Goal: Transaction & Acquisition: Download file/media

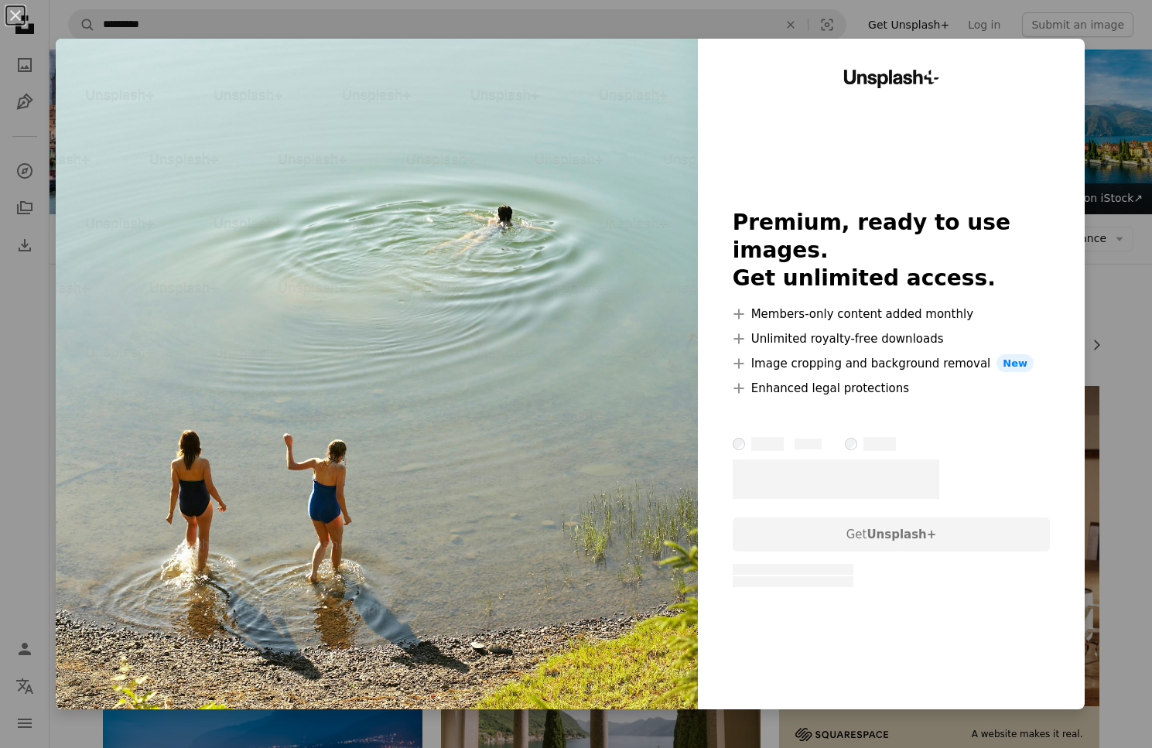
scroll to position [1023, 0]
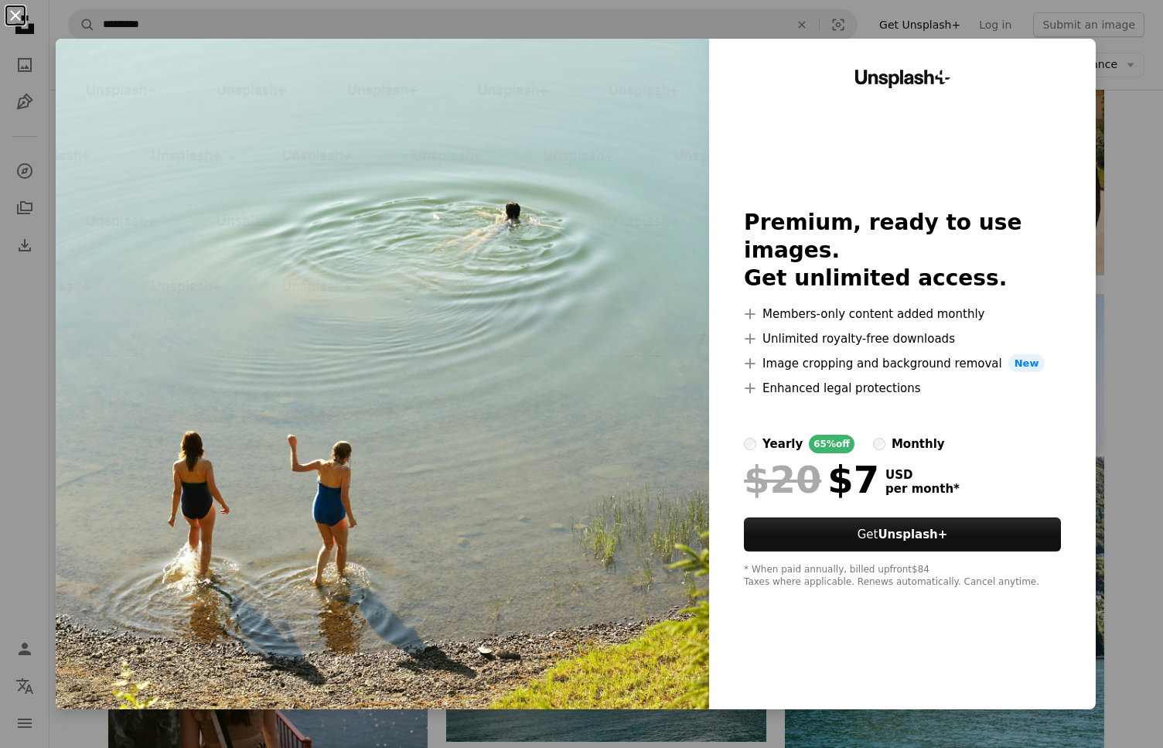
click at [7, 12] on button "An X shape" at bounding box center [15, 15] width 19 height 19
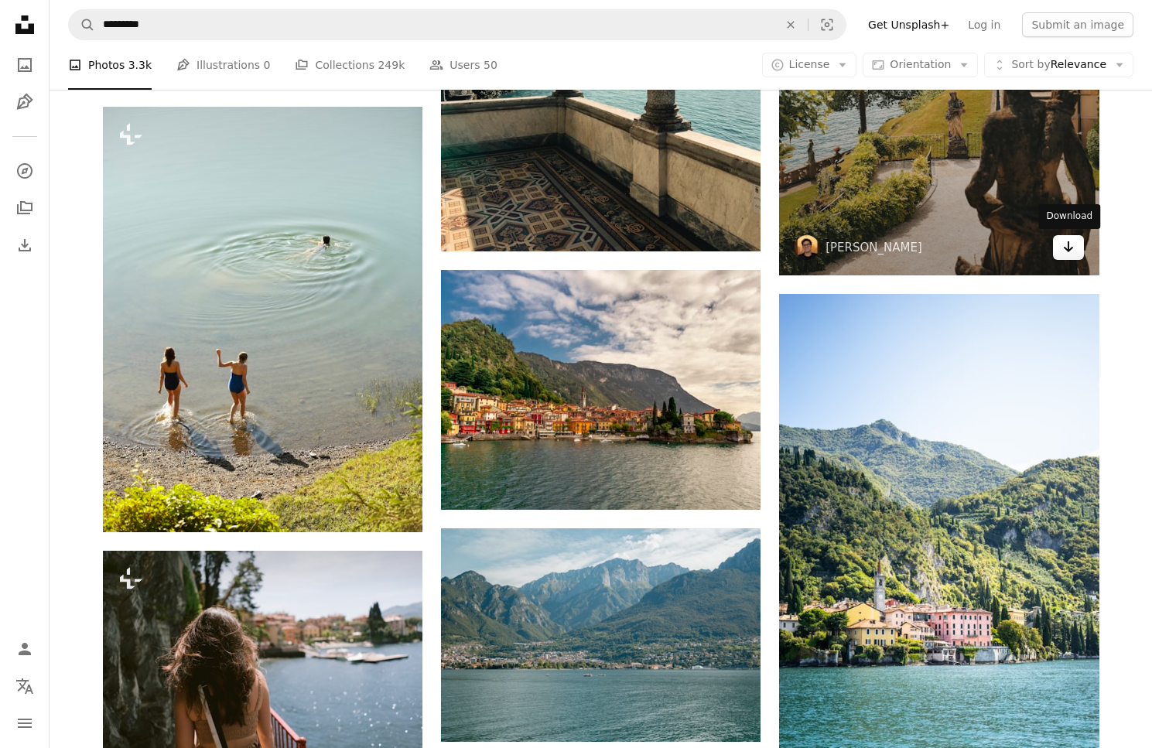
click at [1058, 247] on link "Arrow pointing down" at bounding box center [1068, 247] width 31 height 25
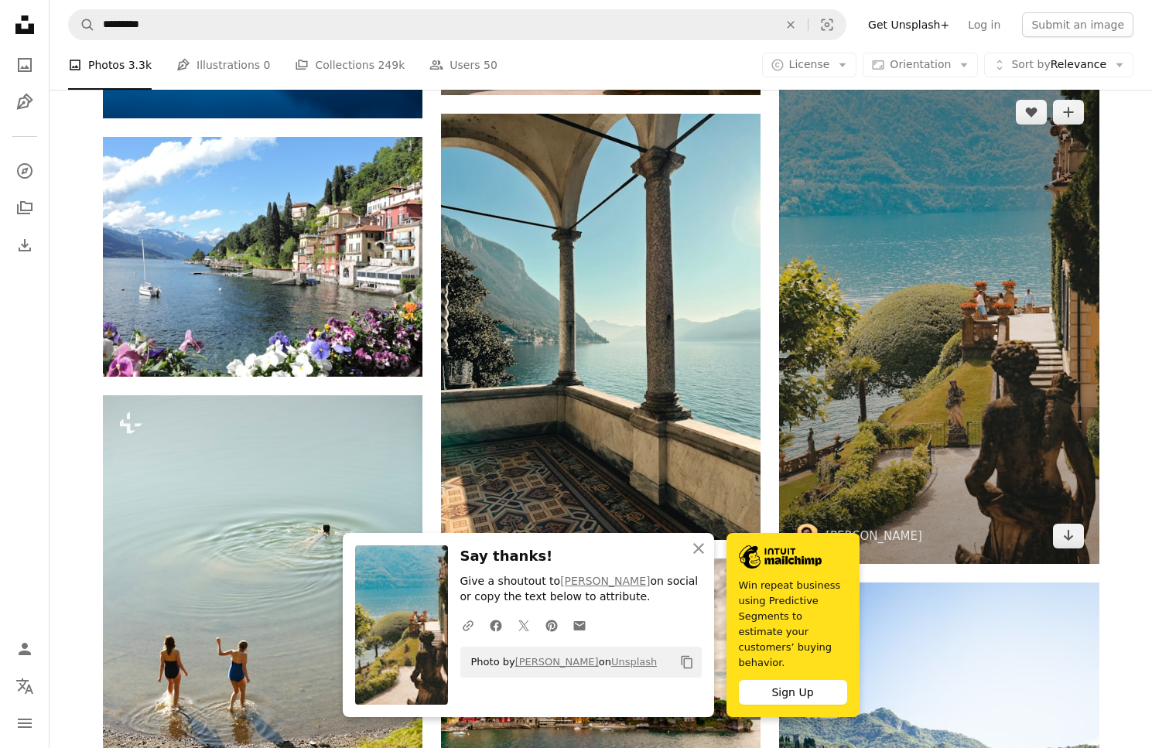
scroll to position [734, 0]
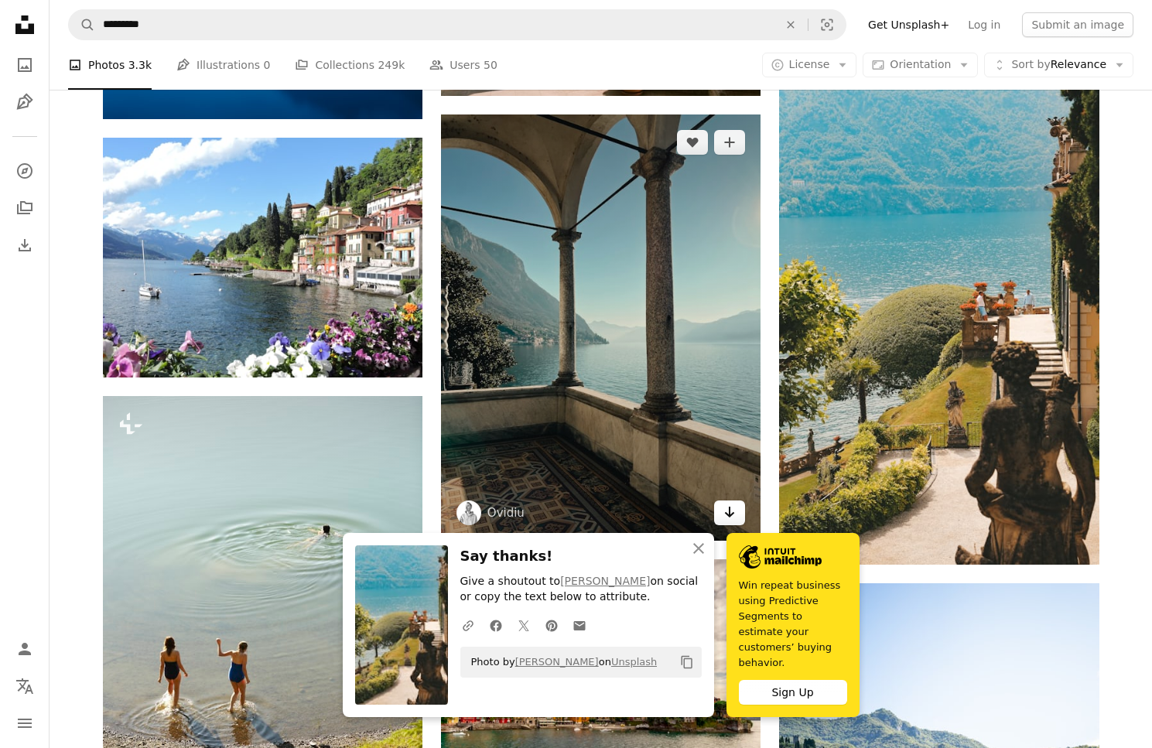
click at [730, 517] on icon "Arrow pointing down" at bounding box center [729, 512] width 12 height 19
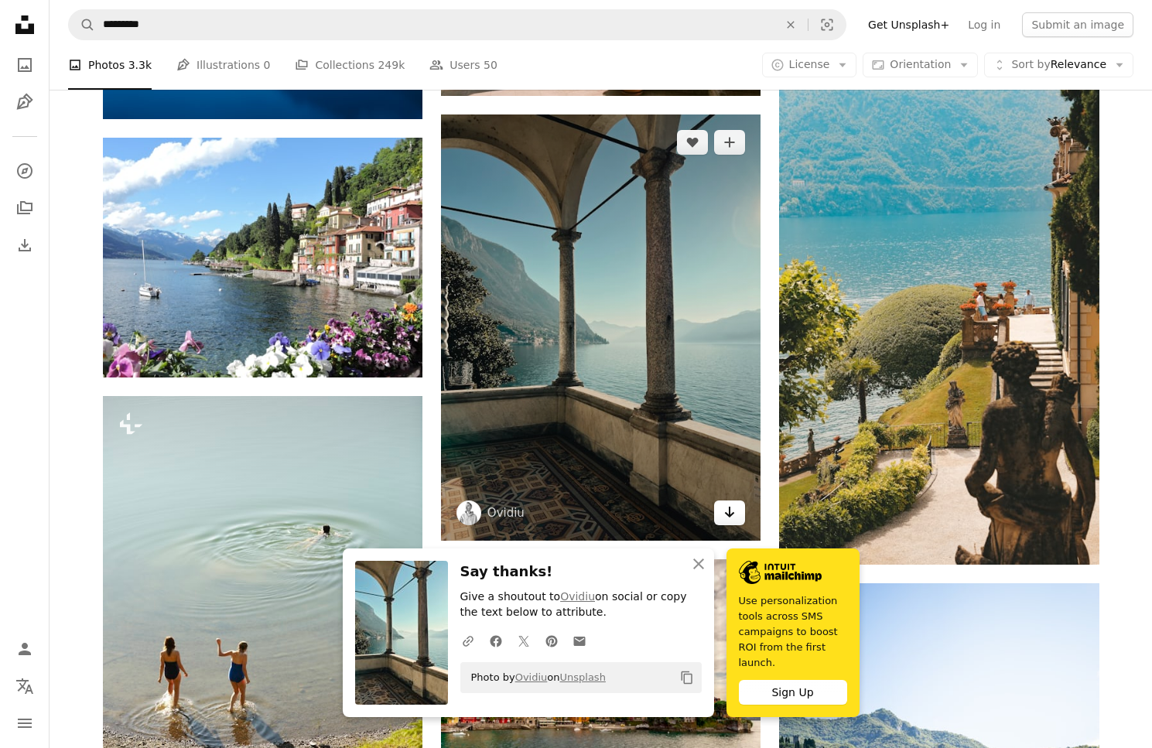
click at [730, 511] on icon "Arrow pointing down" at bounding box center [729, 512] width 12 height 19
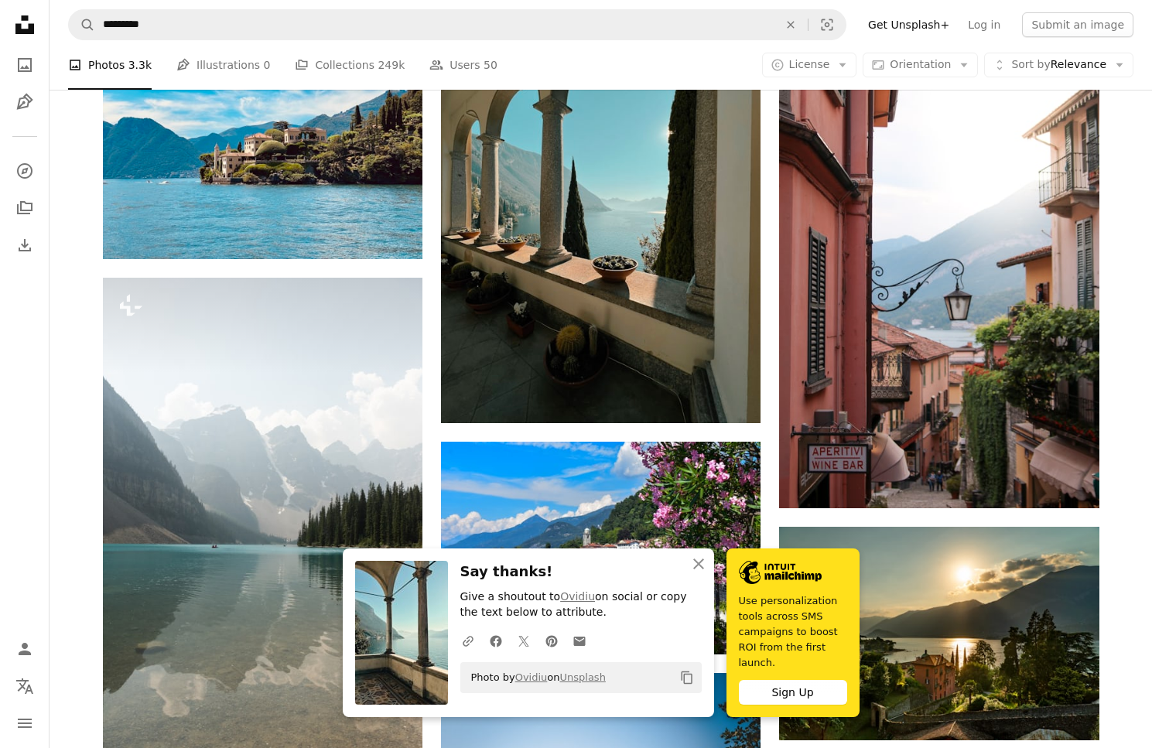
scroll to position [1890, 0]
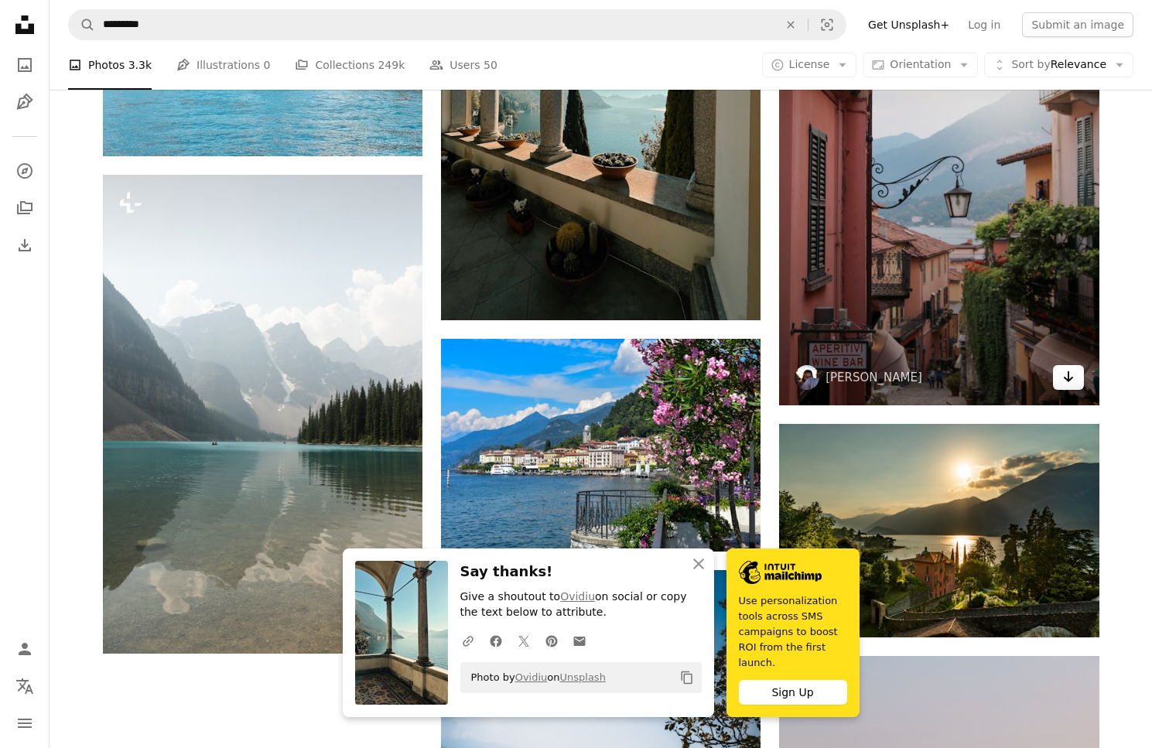
click at [1073, 384] on icon "Arrow pointing down" at bounding box center [1068, 376] width 12 height 19
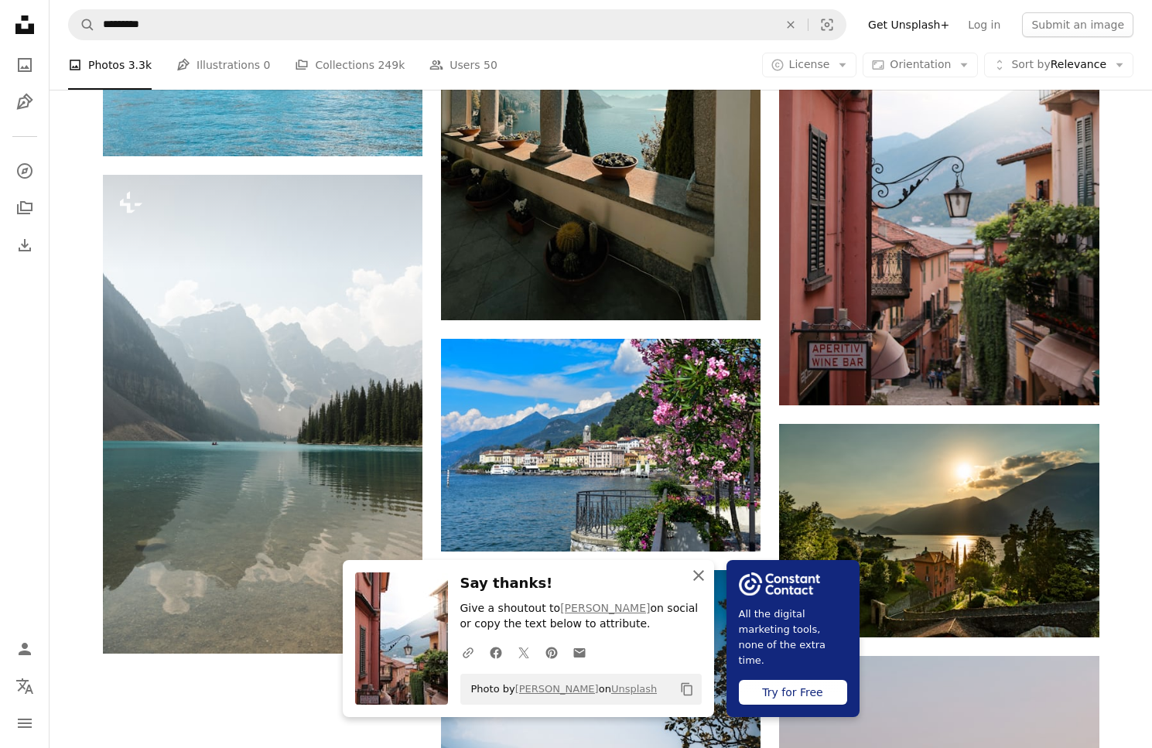
click at [702, 572] on icon "An X shape" at bounding box center [698, 575] width 19 height 19
